Goal: Task Accomplishment & Management: Manage account settings

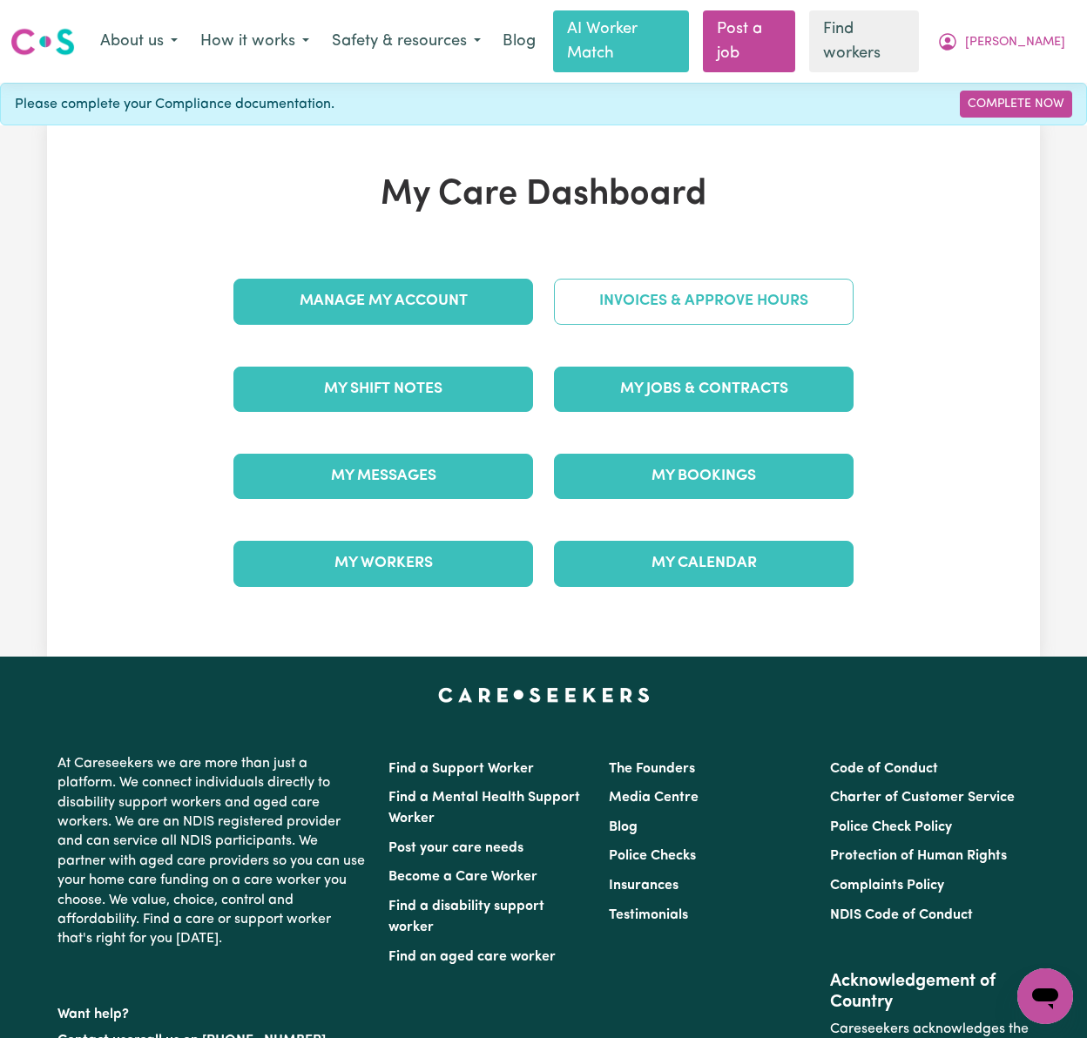
click at [706, 279] on link "Invoices & Approve Hours" at bounding box center [704, 301] width 300 height 45
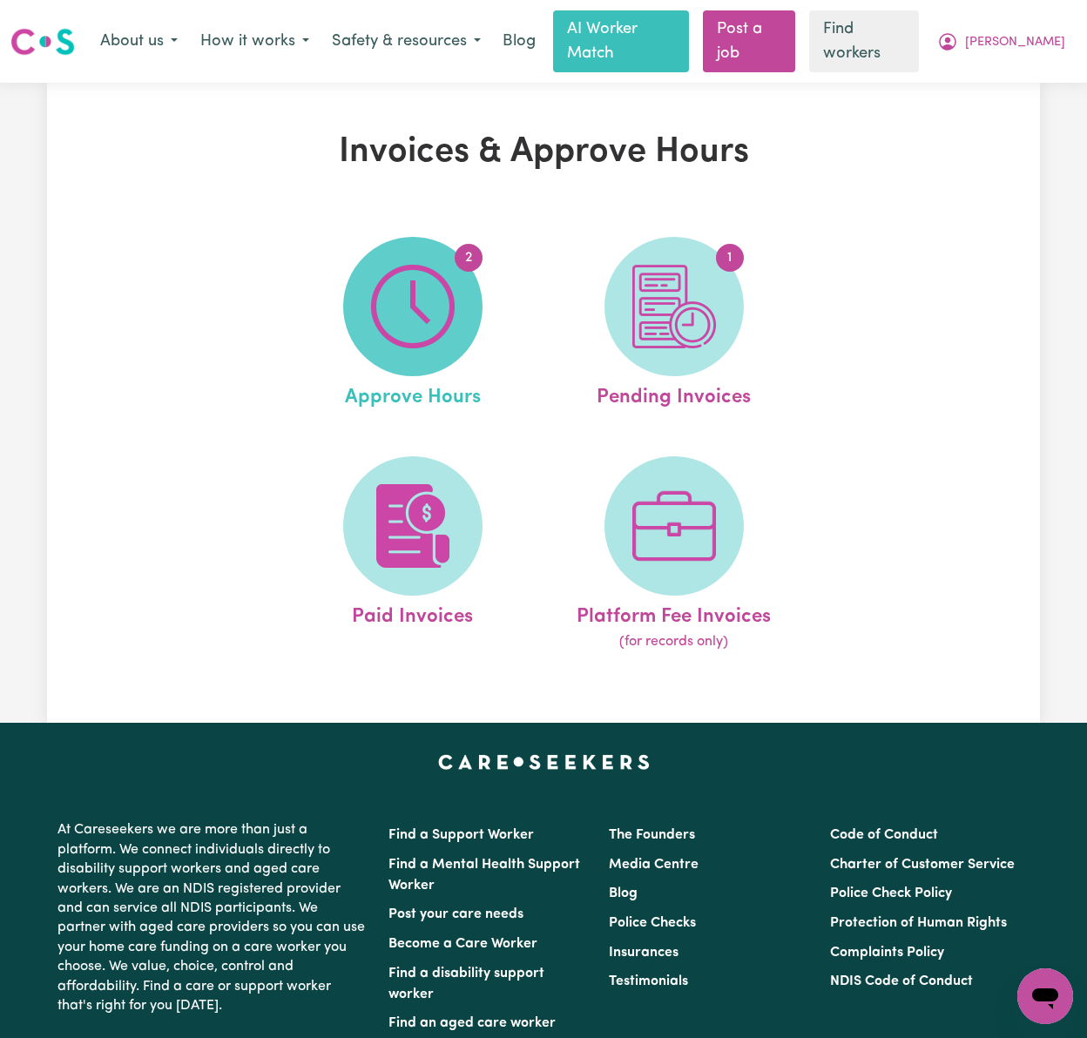
click at [411, 269] on img at bounding box center [413, 307] width 84 height 84
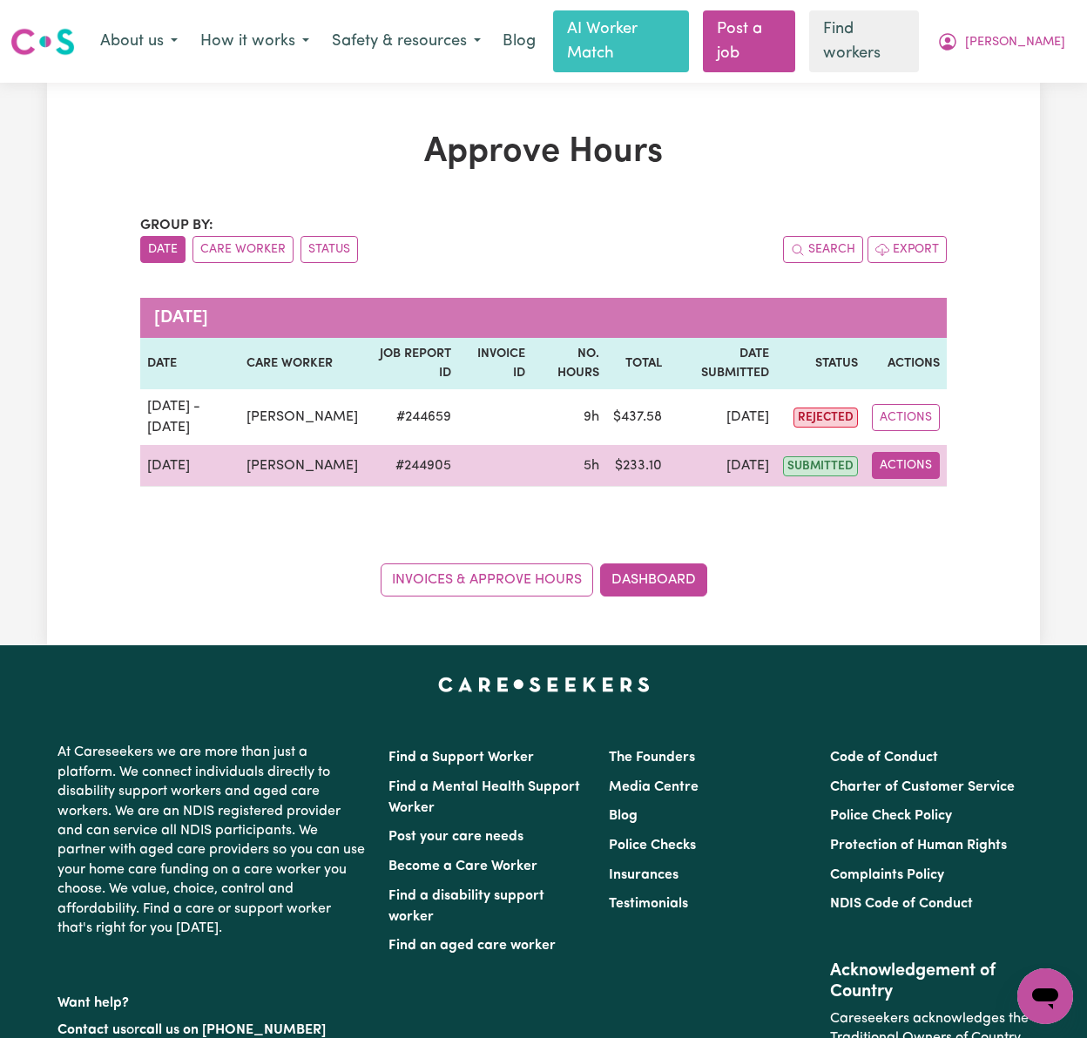
click at [909, 461] on button "Actions" at bounding box center [906, 465] width 68 height 27
click at [922, 496] on link "View Job Report" at bounding box center [947, 507] width 149 height 35
select select "pm"
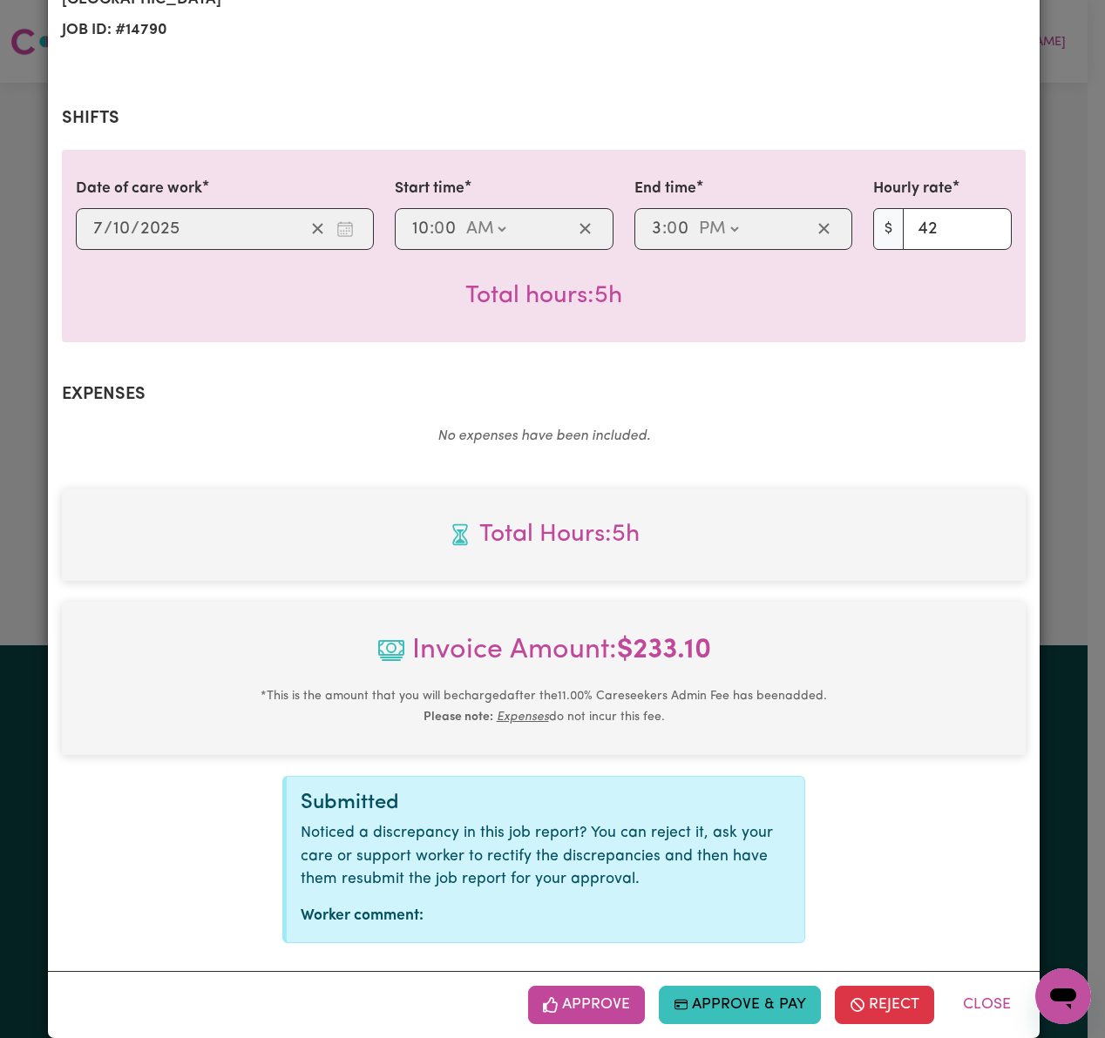
scroll to position [331, 0]
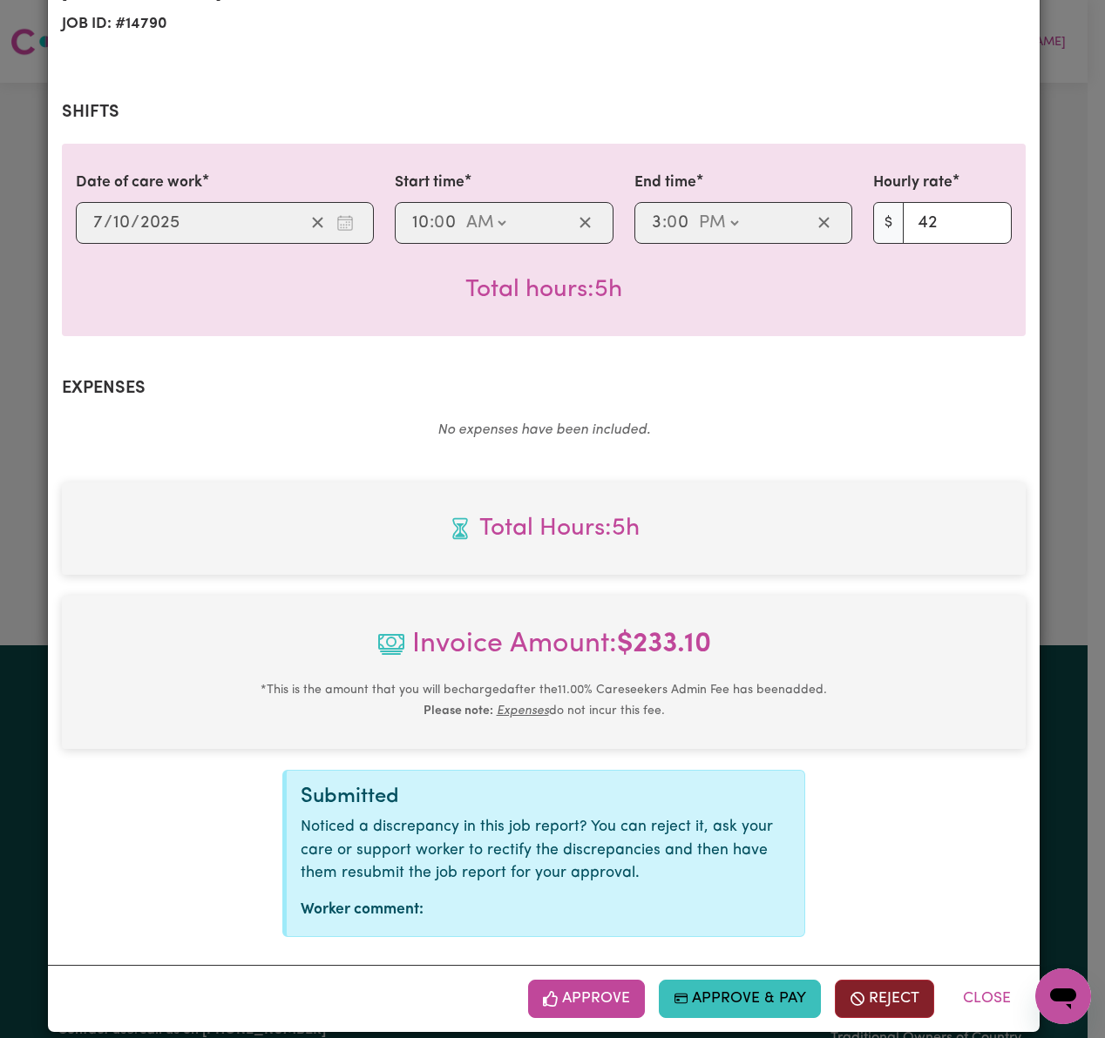
click at [875, 980] on button "Reject" at bounding box center [884, 999] width 99 height 38
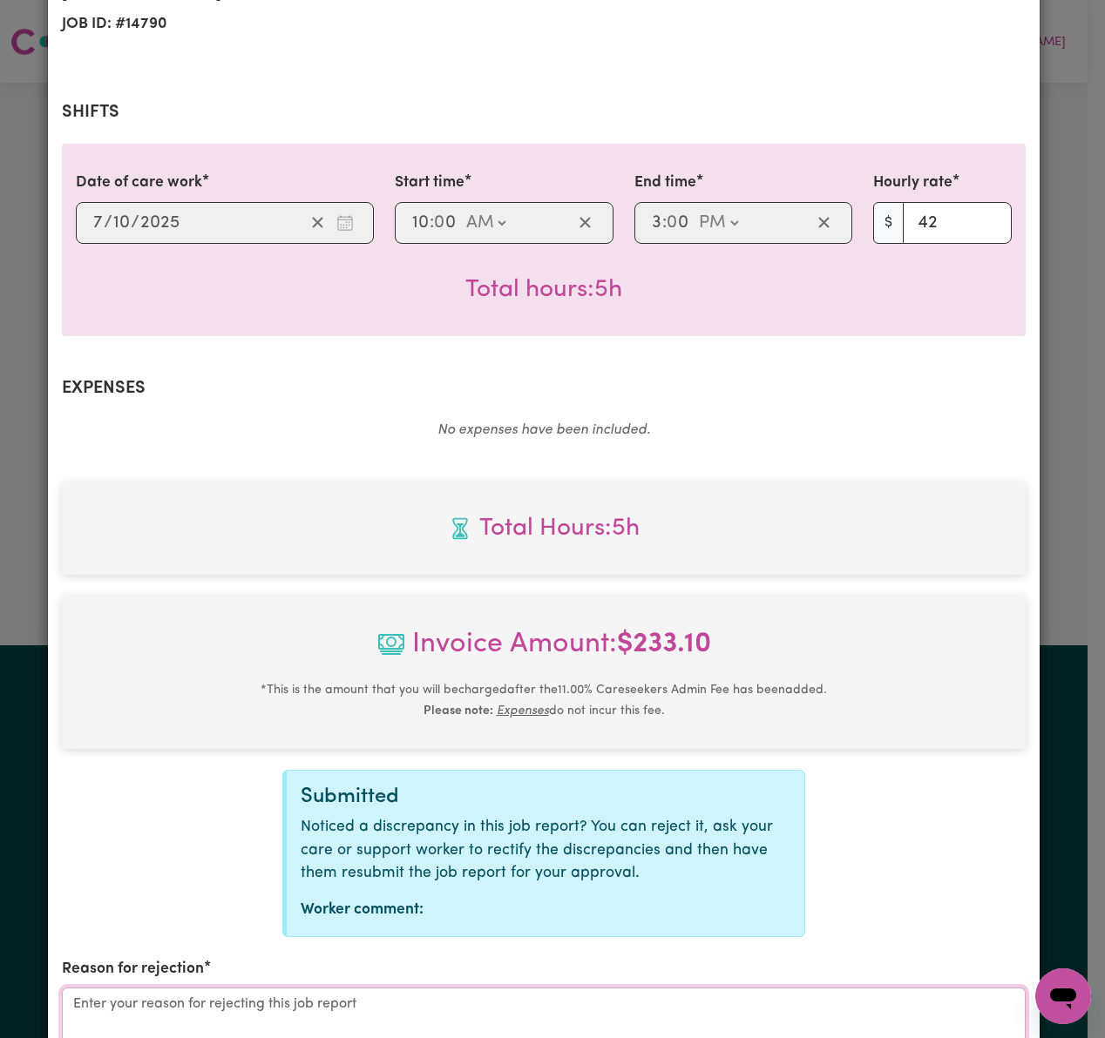
click at [564, 988] on textarea "Reason for rejection" at bounding box center [543, 1053] width 963 height 131
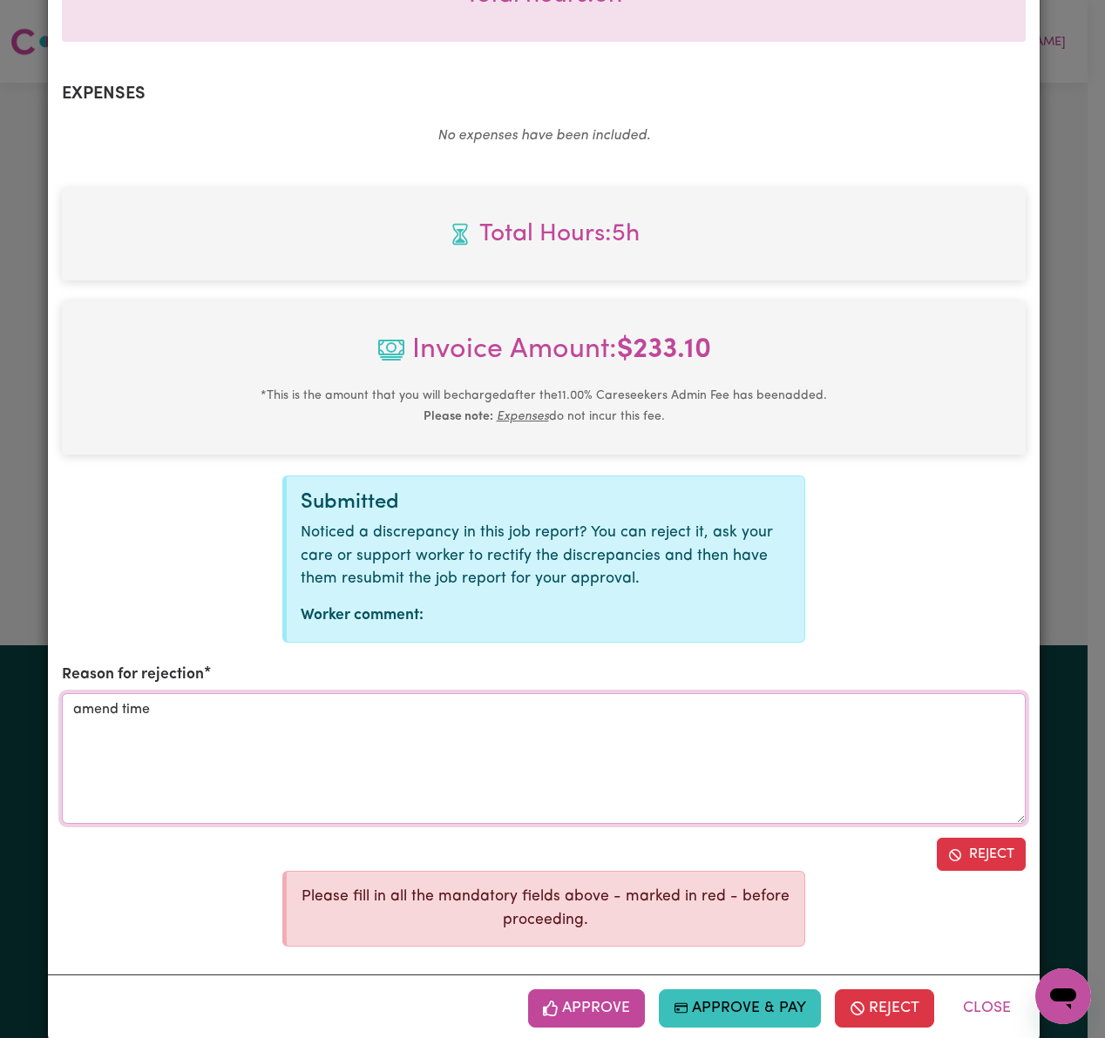
scroll to position [636, 0]
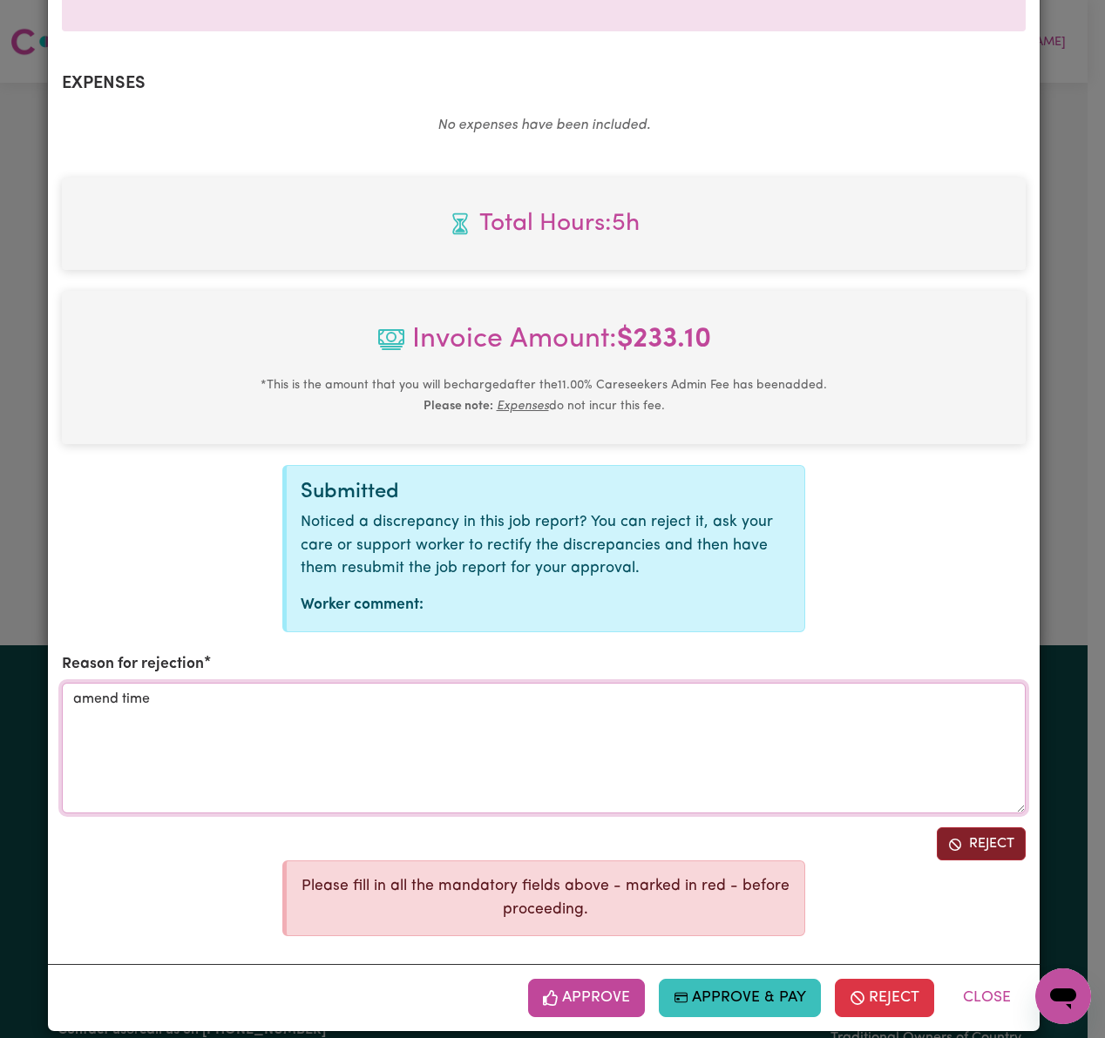
type textarea "amend time"
click at [956, 830] on button "Reject" at bounding box center [980, 844] width 89 height 33
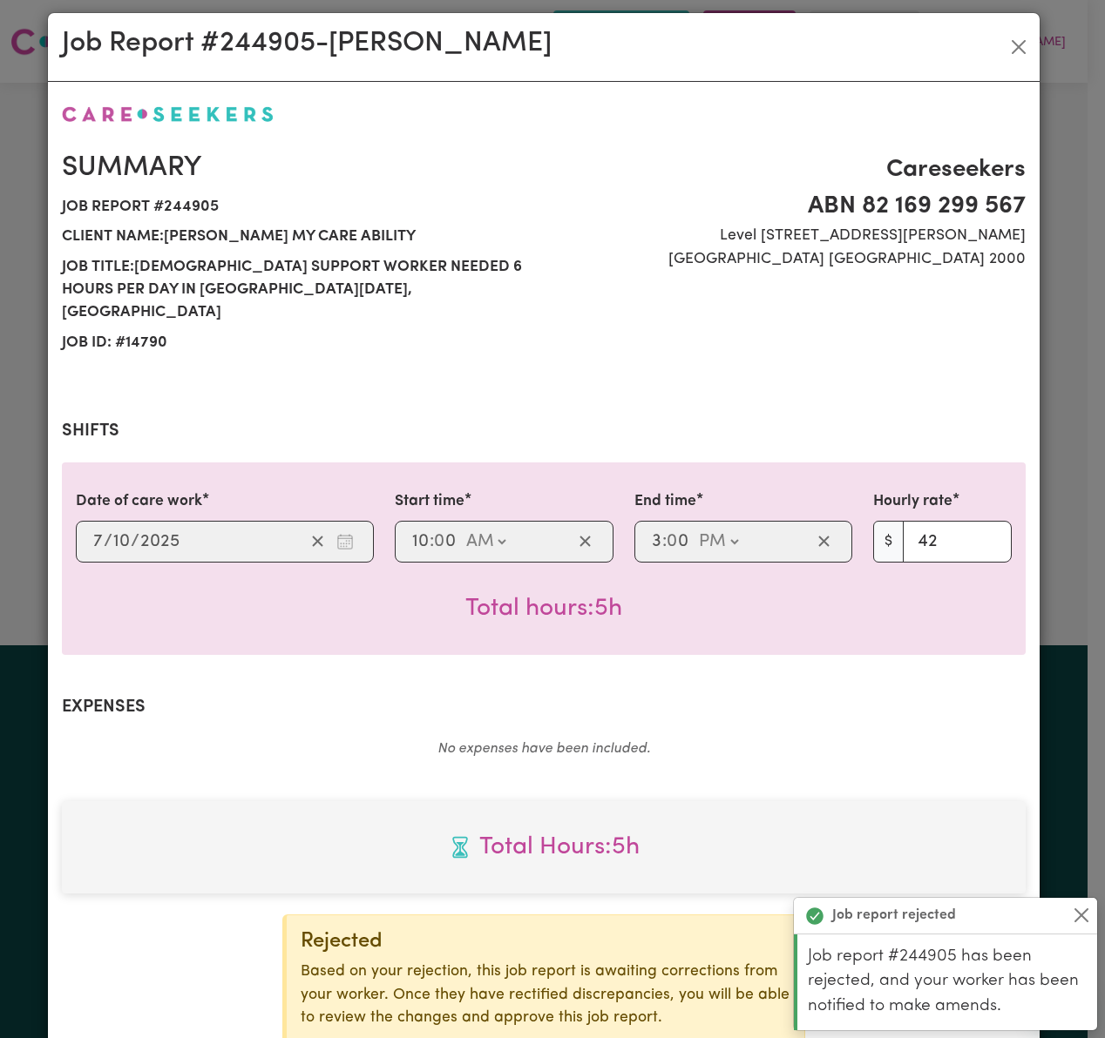
scroll to position [0, 0]
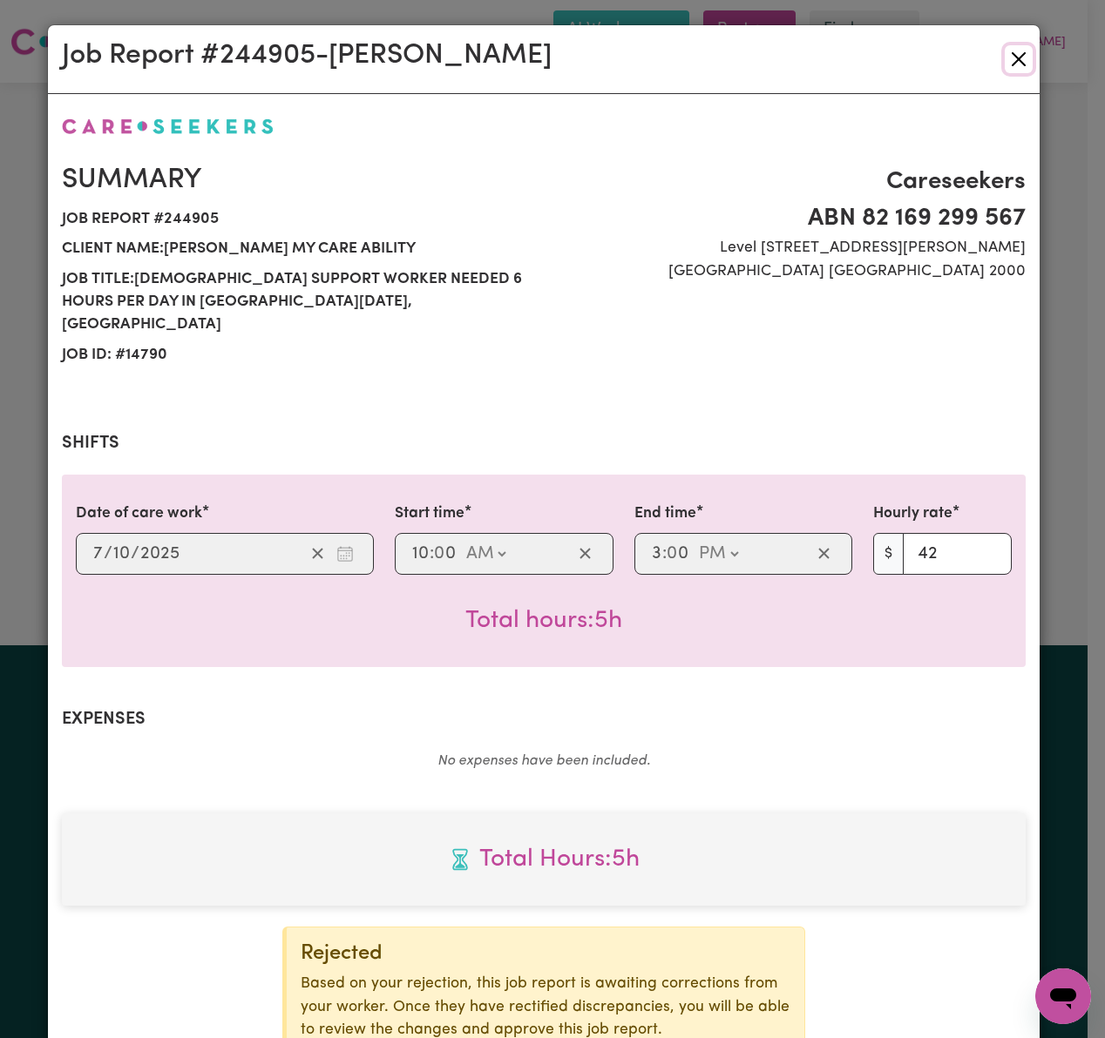
click at [1015, 53] on button "Close" at bounding box center [1018, 59] width 28 height 28
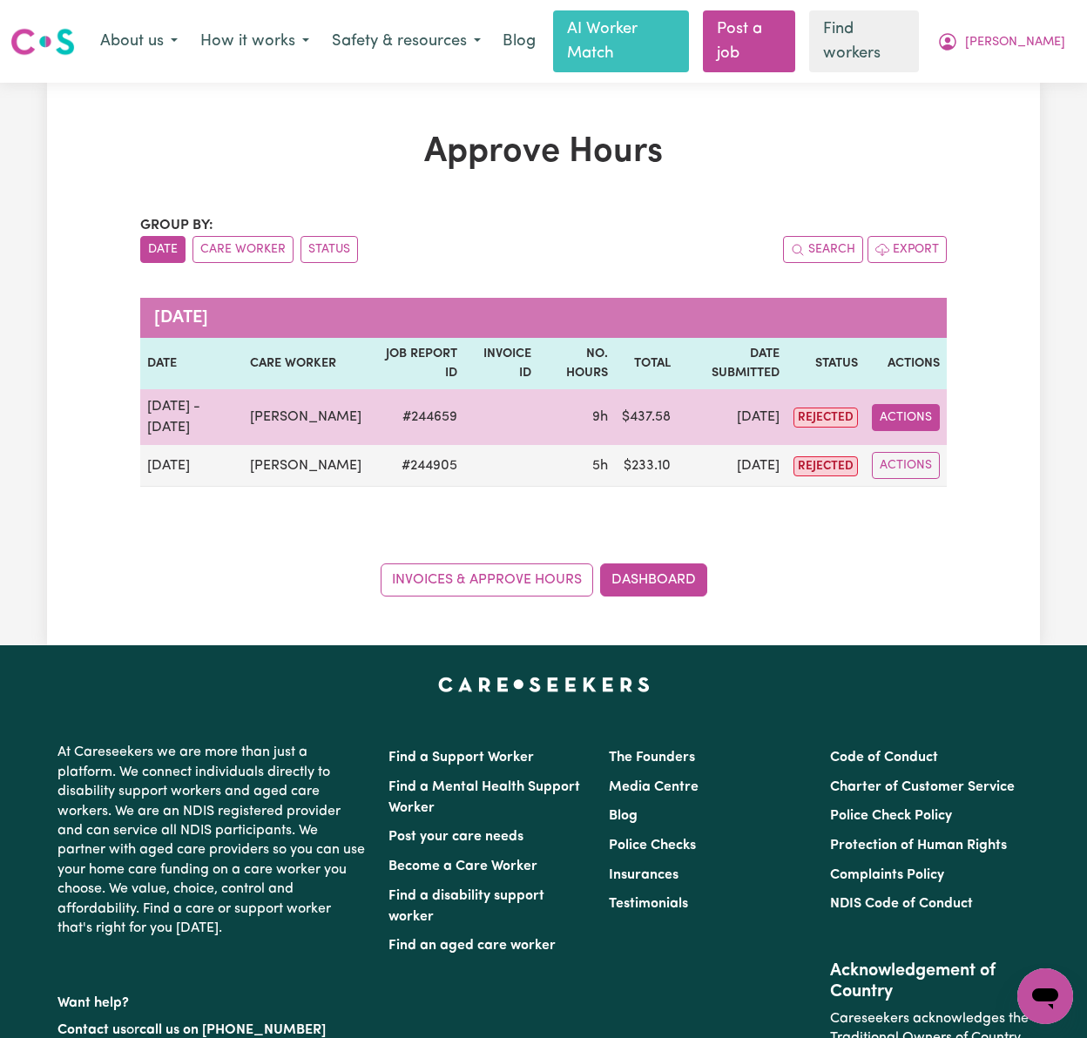
click at [915, 404] on button "Actions" at bounding box center [906, 417] width 68 height 27
click at [952, 441] on link "View Job Report" at bounding box center [947, 458] width 149 height 35
select select "pm"
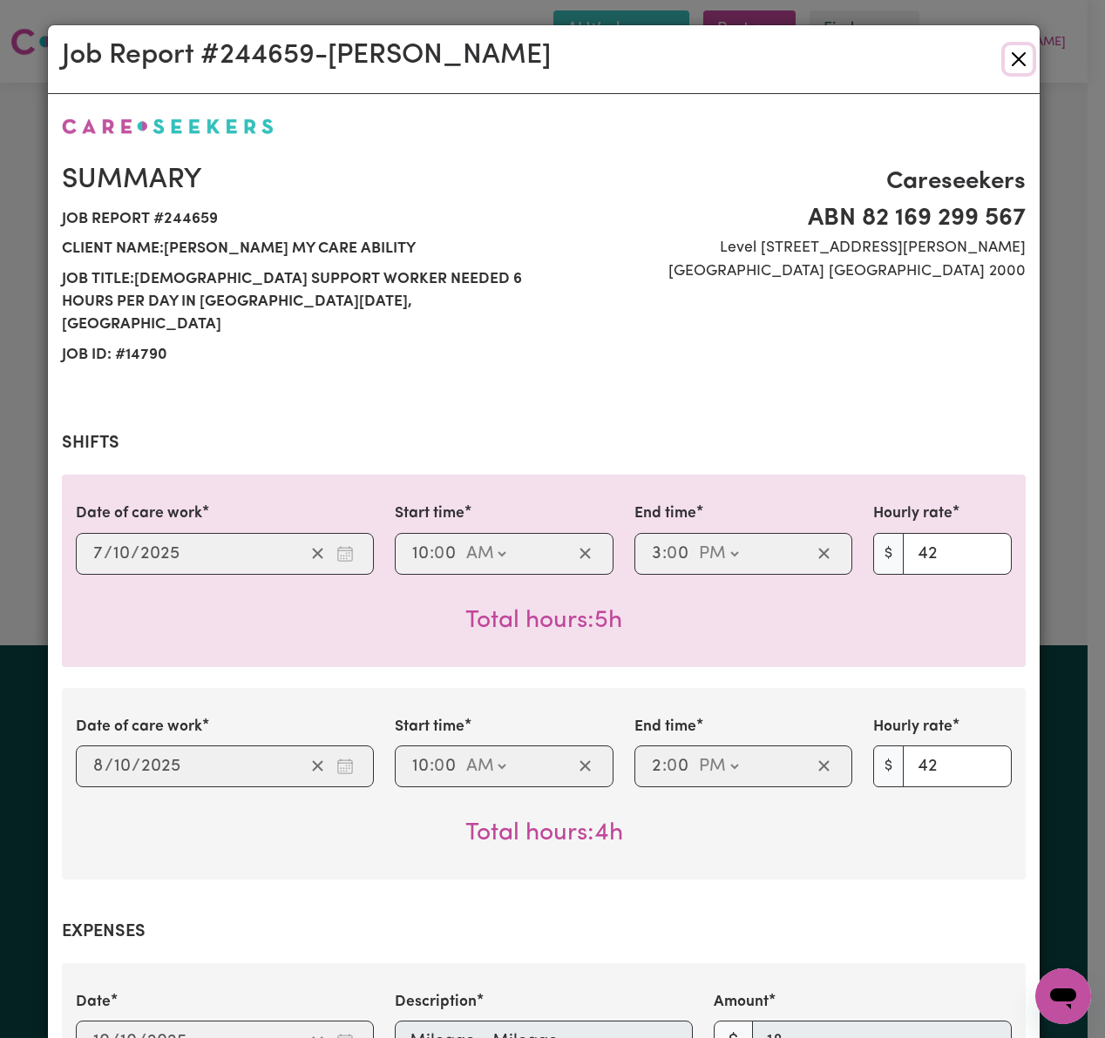
click at [1021, 64] on button "Close" at bounding box center [1018, 59] width 28 height 28
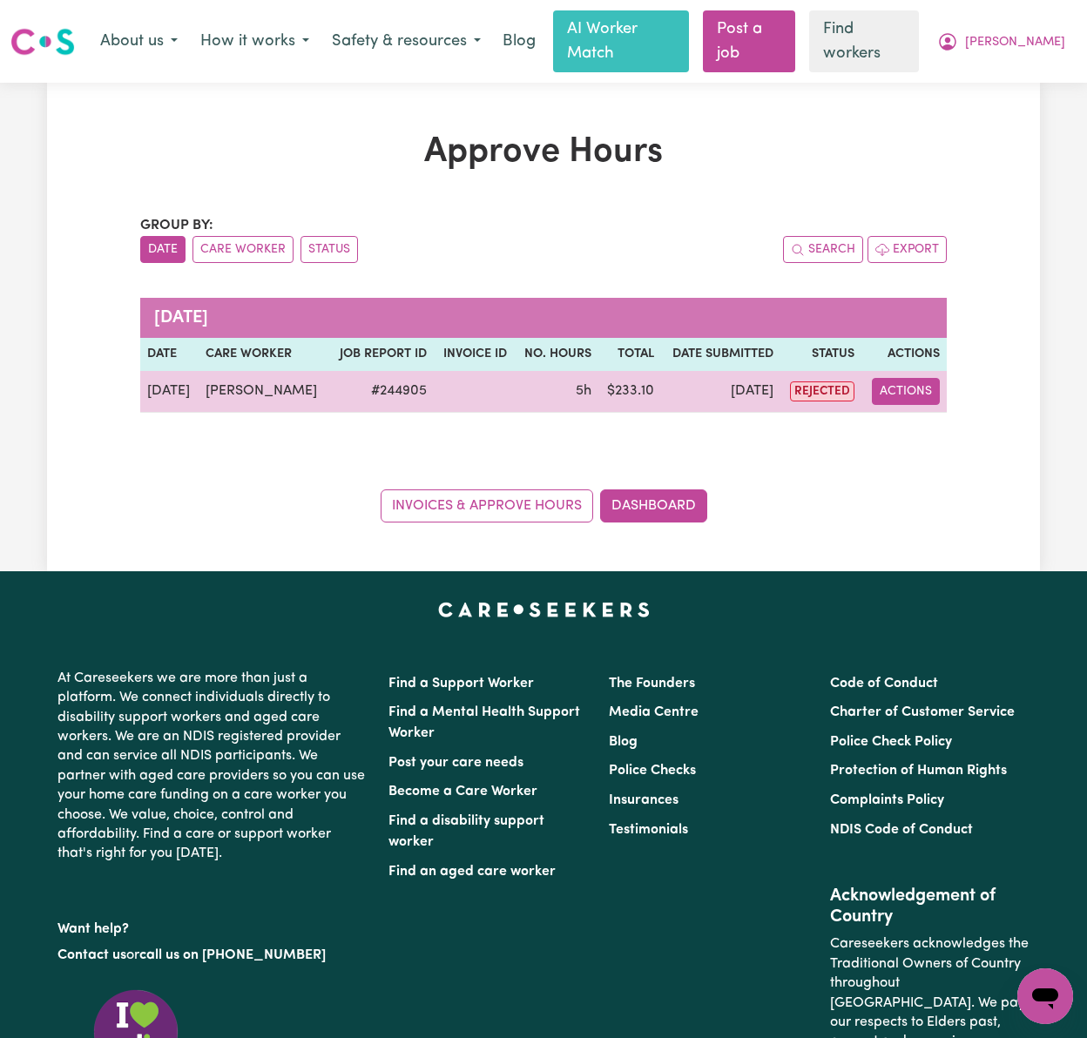
click at [892, 378] on button "Actions" at bounding box center [906, 391] width 68 height 27
click at [918, 415] on link "View Job Report" at bounding box center [947, 432] width 149 height 35
select select "pm"
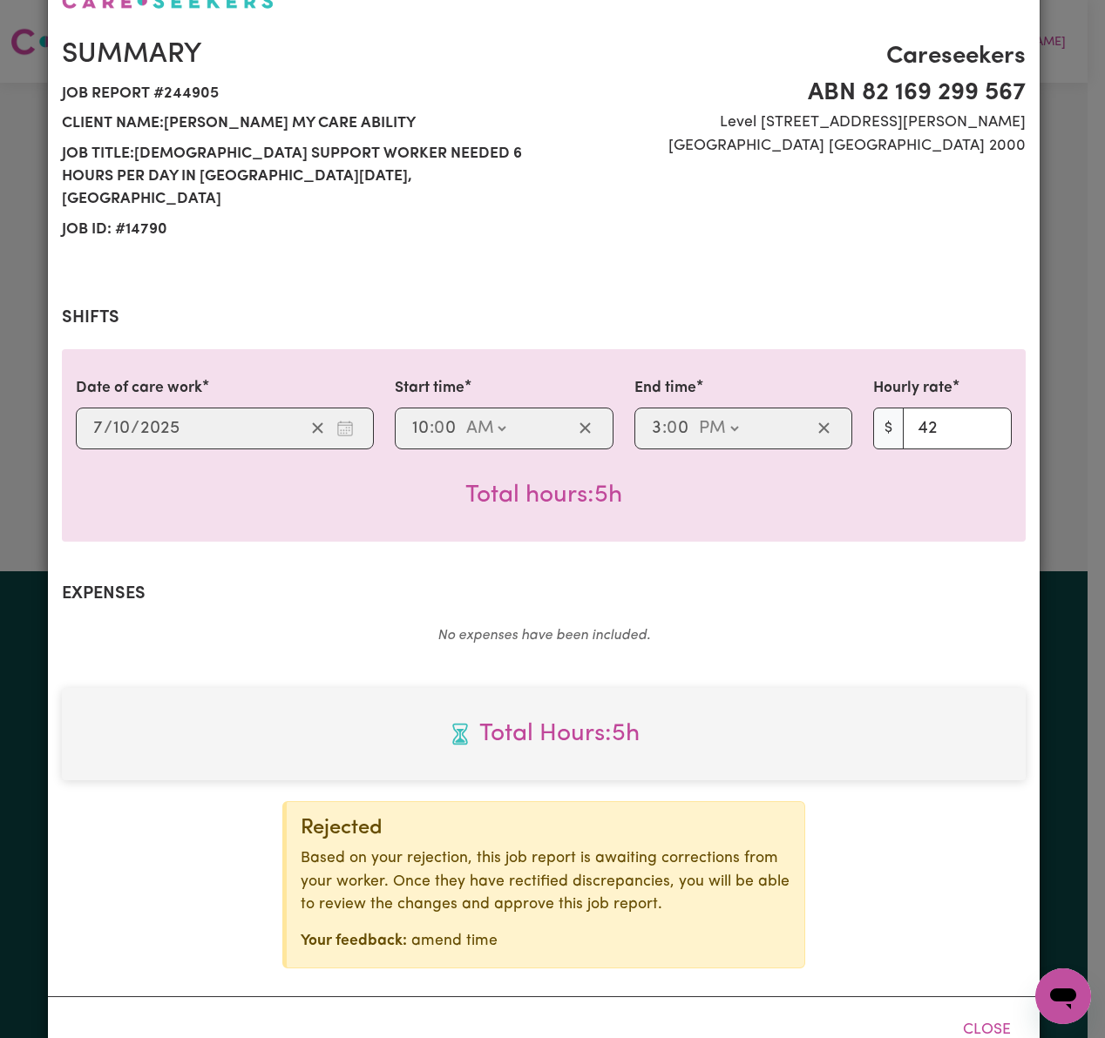
scroll to position [155, 0]
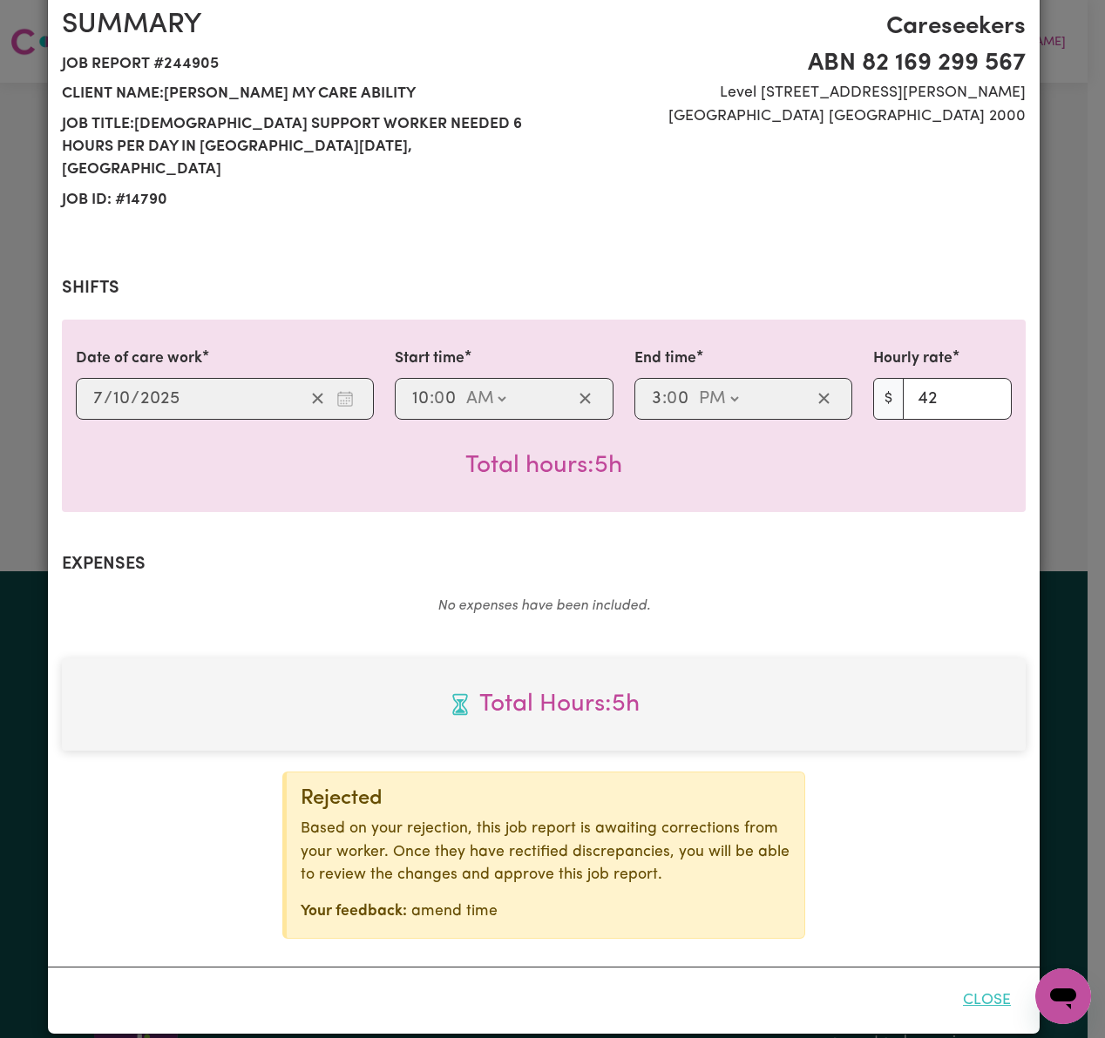
click at [997, 987] on button "Close" at bounding box center [987, 1001] width 78 height 38
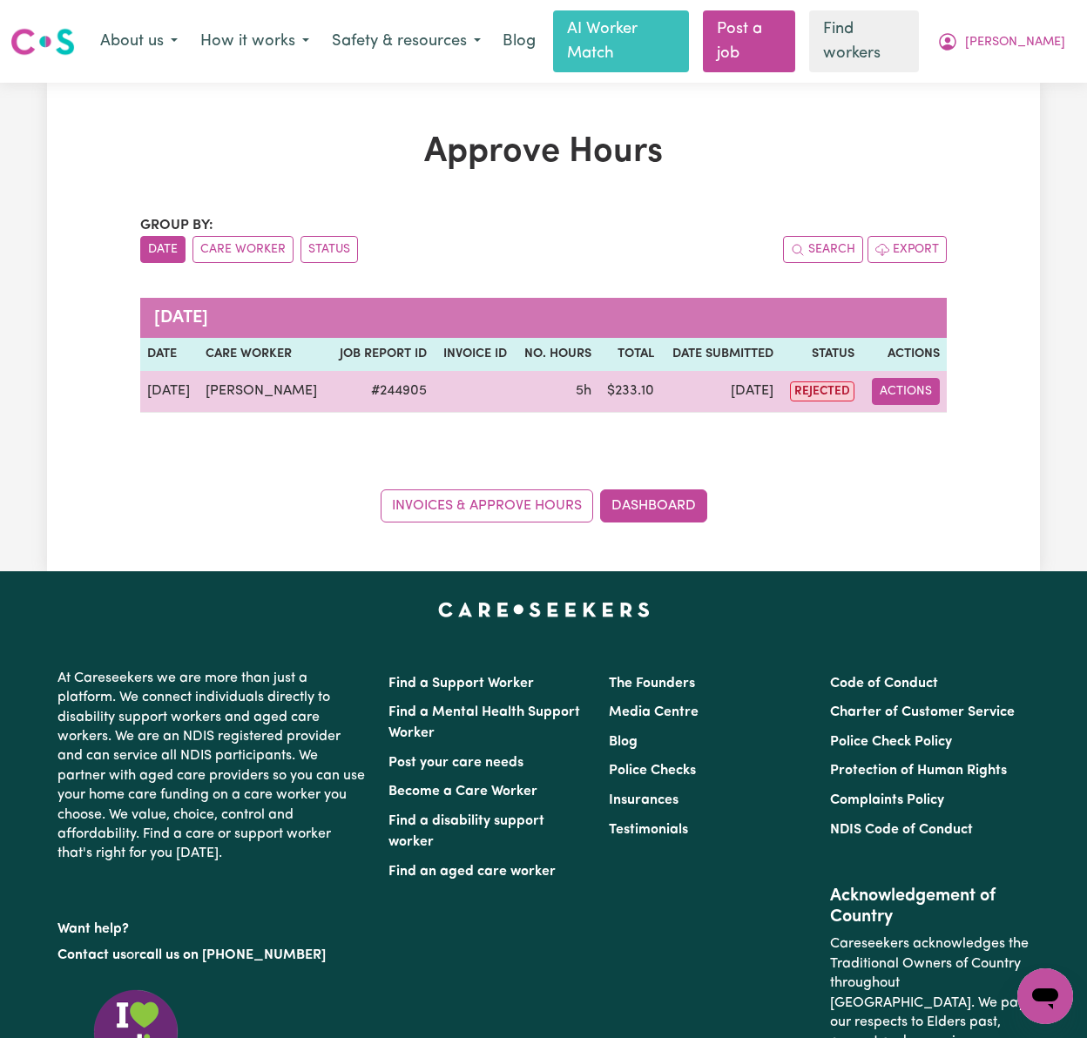
click at [893, 378] on button "Actions" at bounding box center [906, 391] width 68 height 27
click at [902, 415] on link "View Job Report" at bounding box center [947, 432] width 149 height 35
select select "pm"
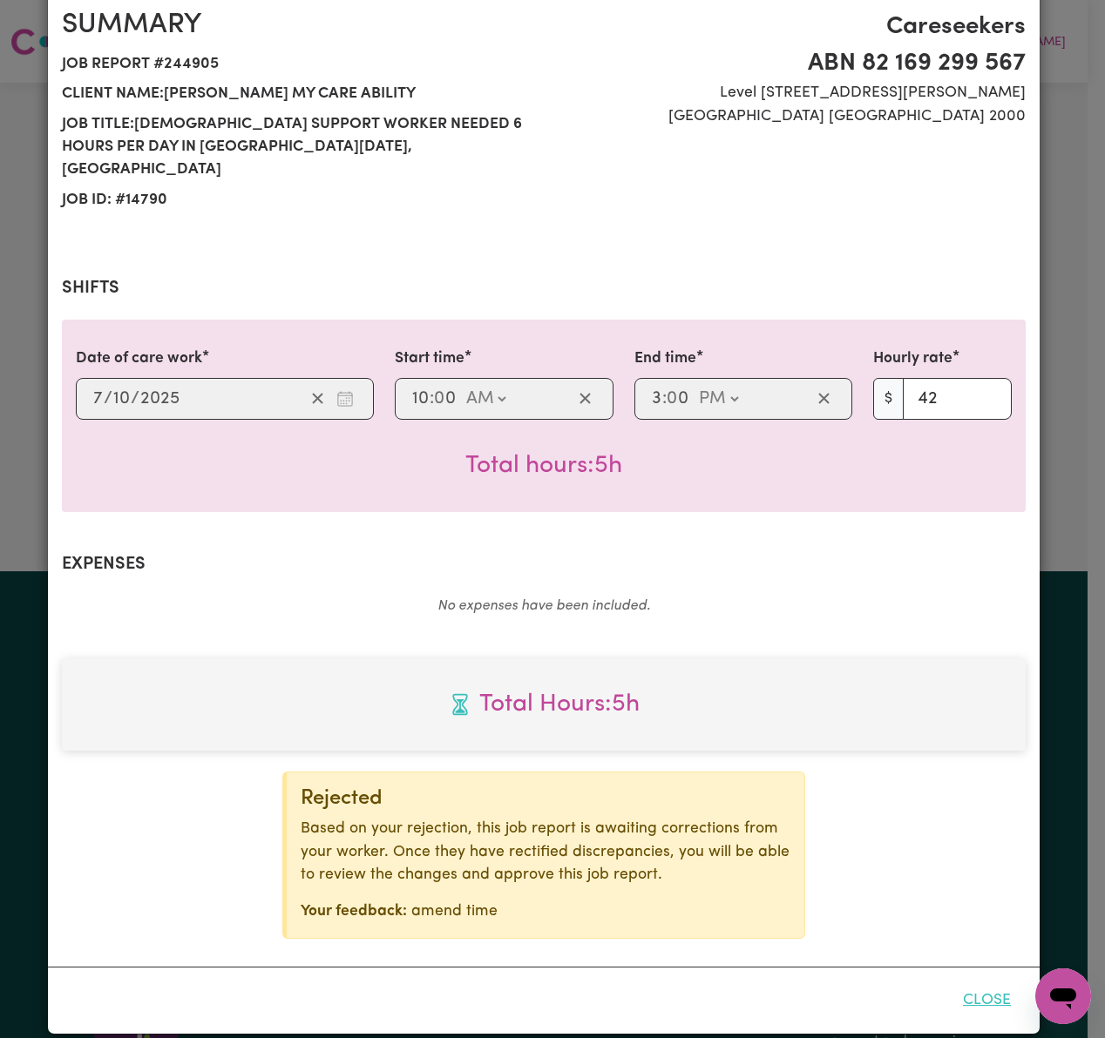
click at [988, 982] on button "Close" at bounding box center [987, 1001] width 78 height 38
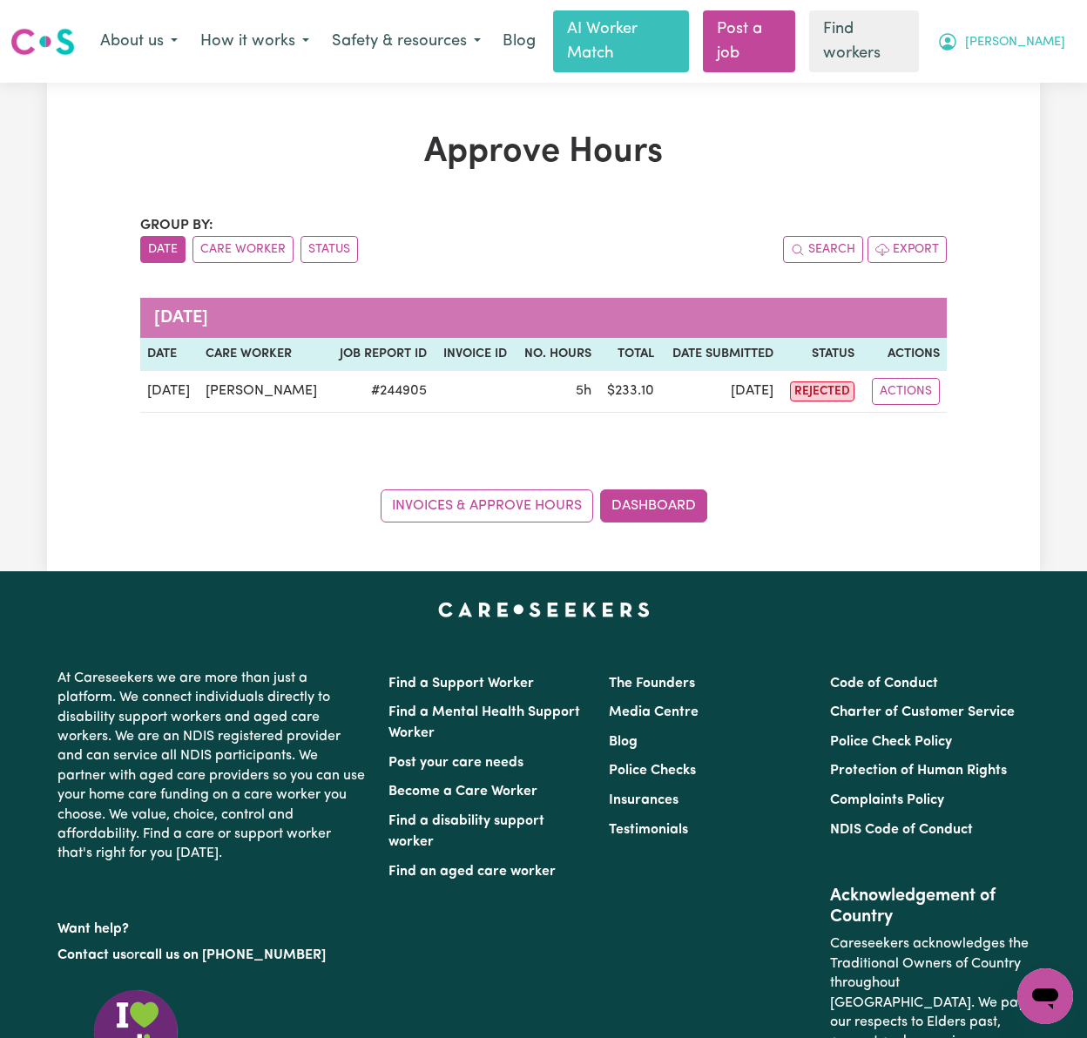
click at [1040, 24] on button "[PERSON_NAME]" at bounding box center [1001, 42] width 151 height 37
click at [1057, 105] on link "Logout" at bounding box center [1007, 111] width 138 height 33
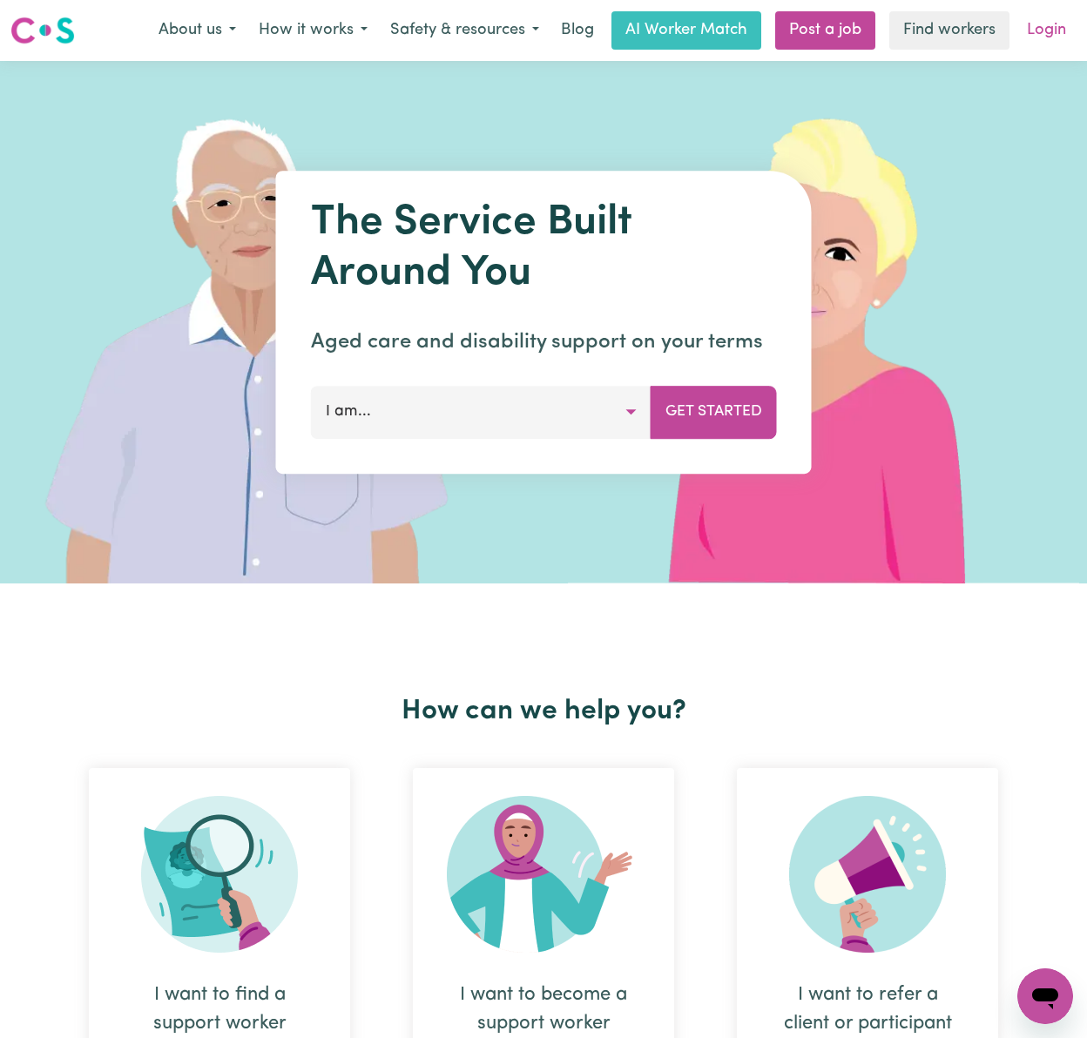
click at [1035, 30] on link "Login" at bounding box center [1047, 30] width 60 height 38
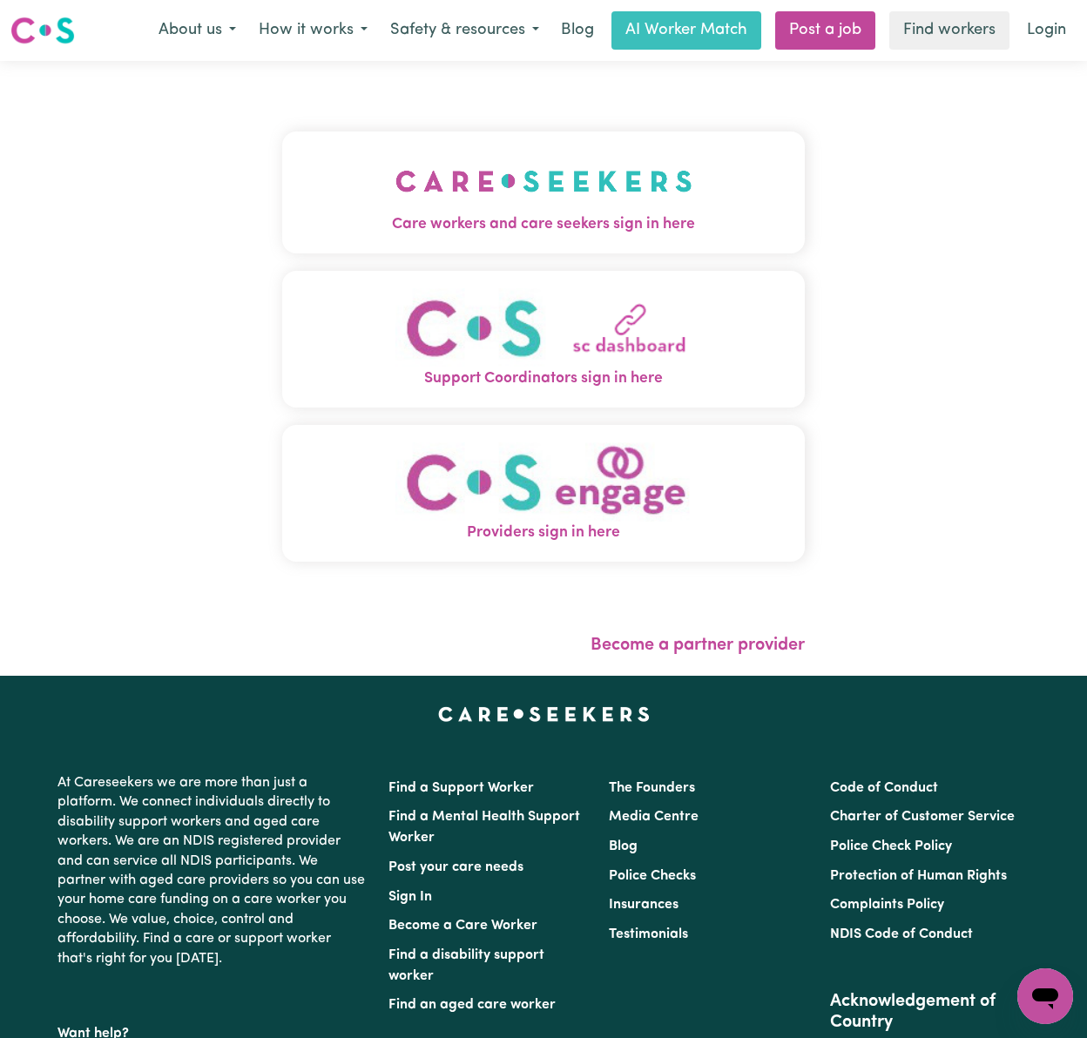
click at [317, 224] on span "Care workers and care seekers sign in here" at bounding box center [543, 224] width 523 height 23
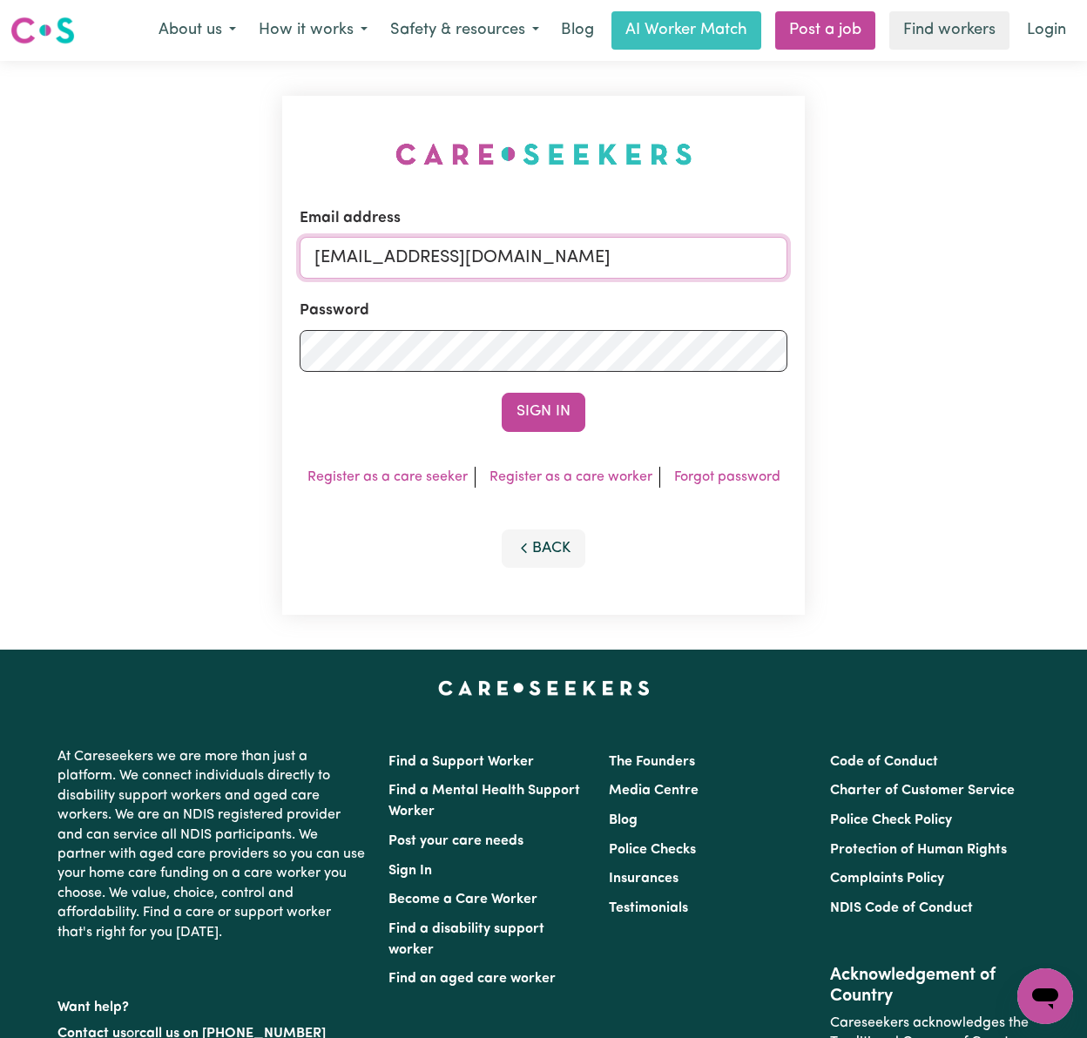
drag, startPoint x: 426, startPoint y: 254, endPoint x: 429, endPoint y: 263, distance: 9.1
click at [426, 254] on input "gellyn@careseekers.com.au" at bounding box center [544, 258] width 488 height 42
drag, startPoint x: 402, startPoint y: 253, endPoint x: 692, endPoint y: 242, distance: 289.4
click at [692, 242] on input "superuser~BrianButlerLW@careseekers.com.au" at bounding box center [544, 258] width 488 height 42
type input "superuser~Chantaltuishime@gmail.com"
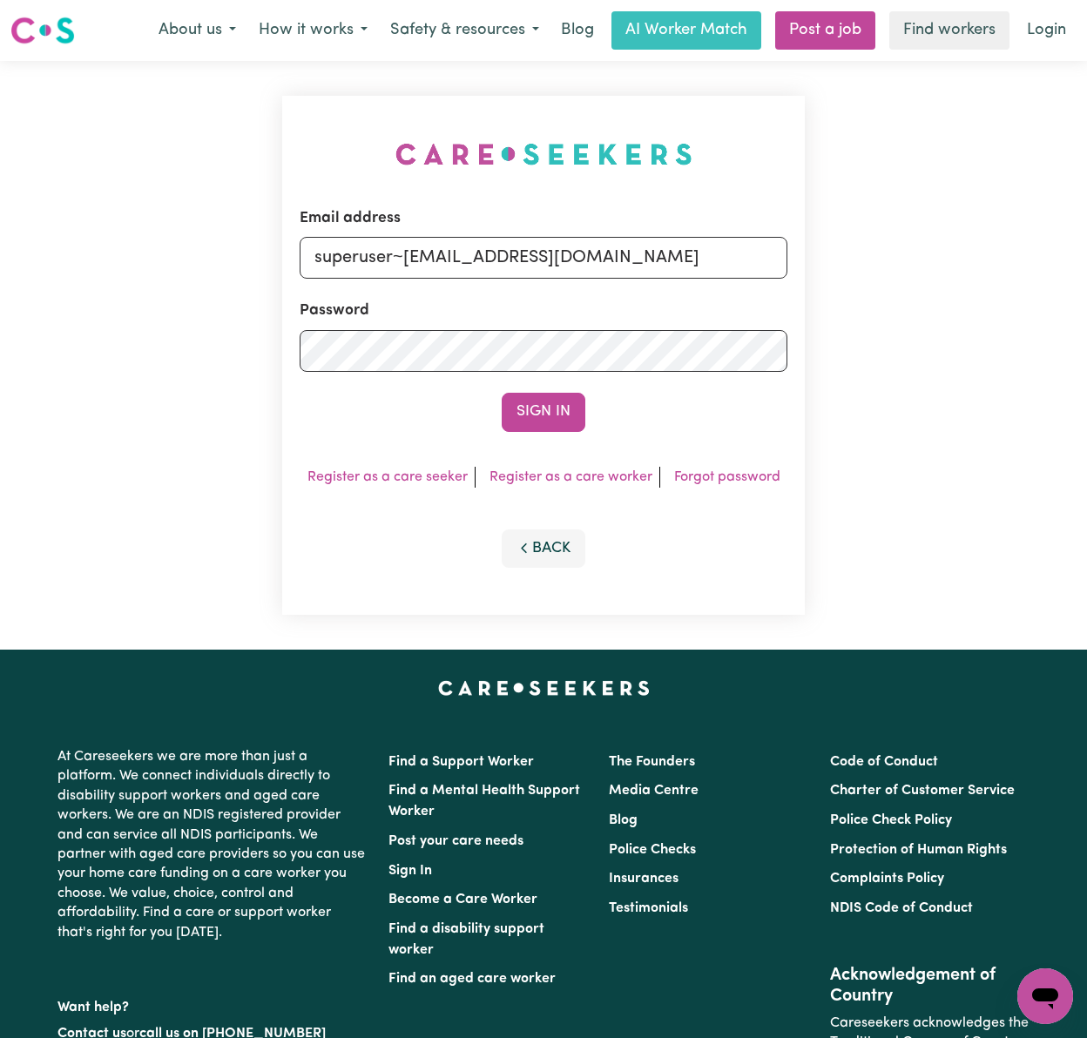
click at [502, 393] on button "Sign In" at bounding box center [544, 412] width 84 height 38
